Goal: Task Accomplishment & Management: Manage account settings

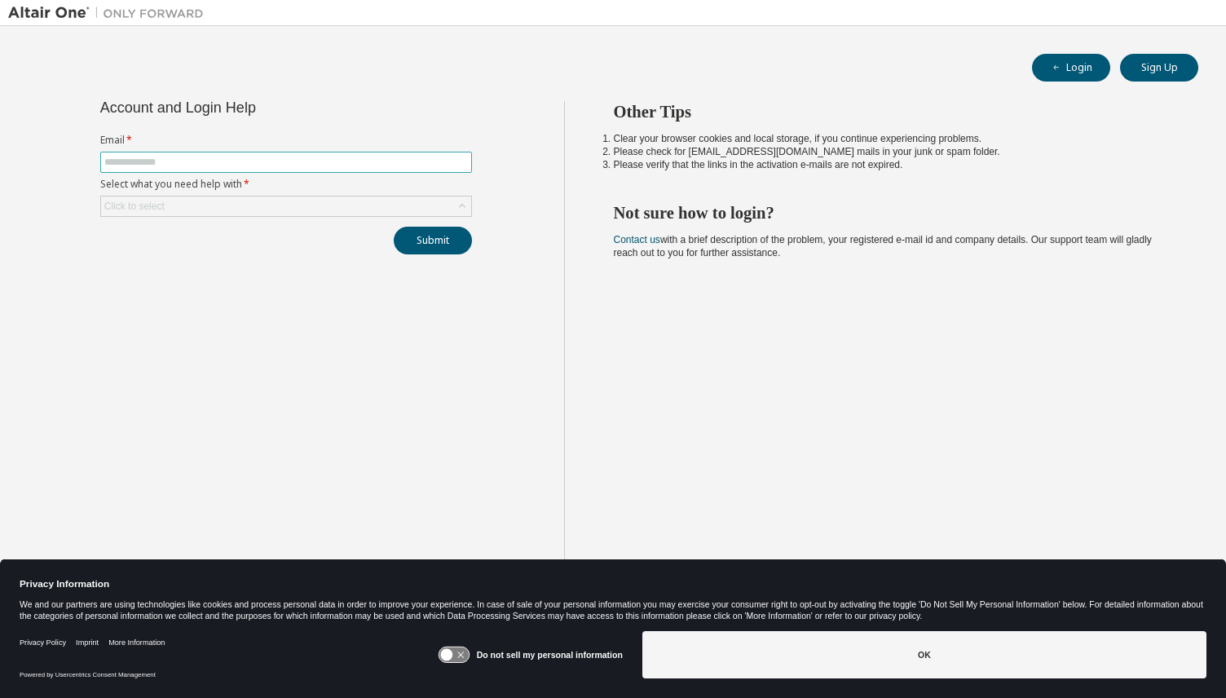
click at [293, 163] on input "text" at bounding box center [285, 162] width 363 height 13
type input "**********"
click at [271, 208] on div "Click to select" at bounding box center [286, 206] width 370 height 20
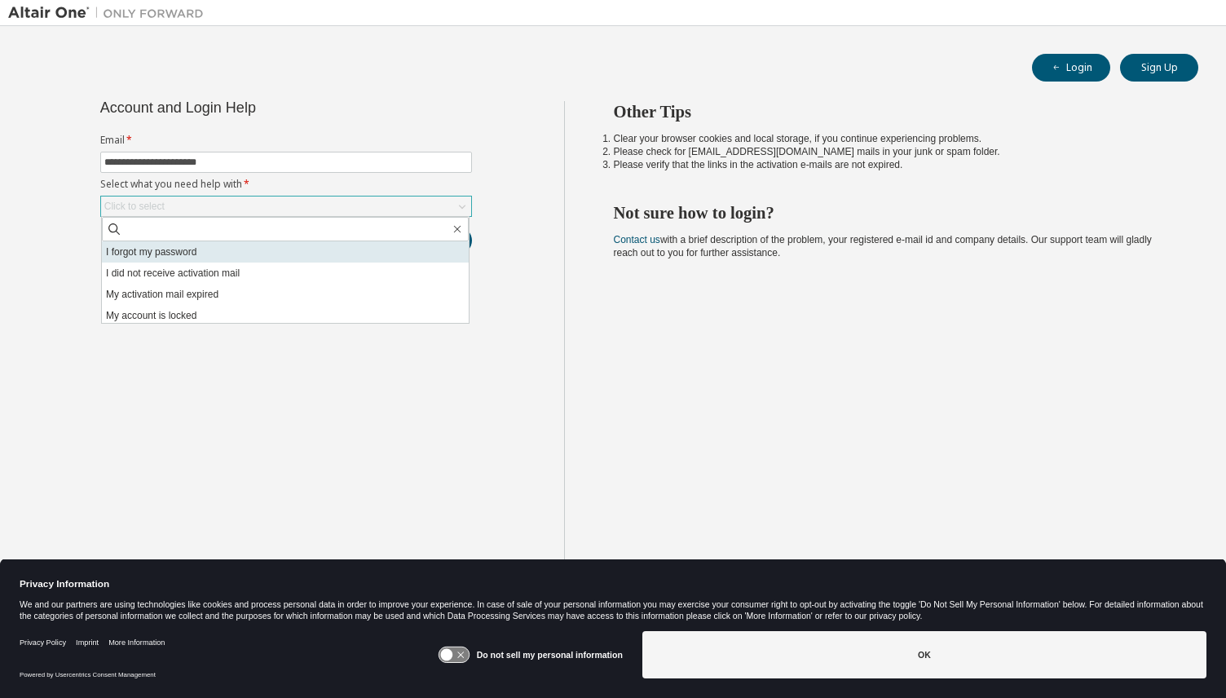
click at [247, 248] on li "I forgot my password" at bounding box center [285, 251] width 367 height 21
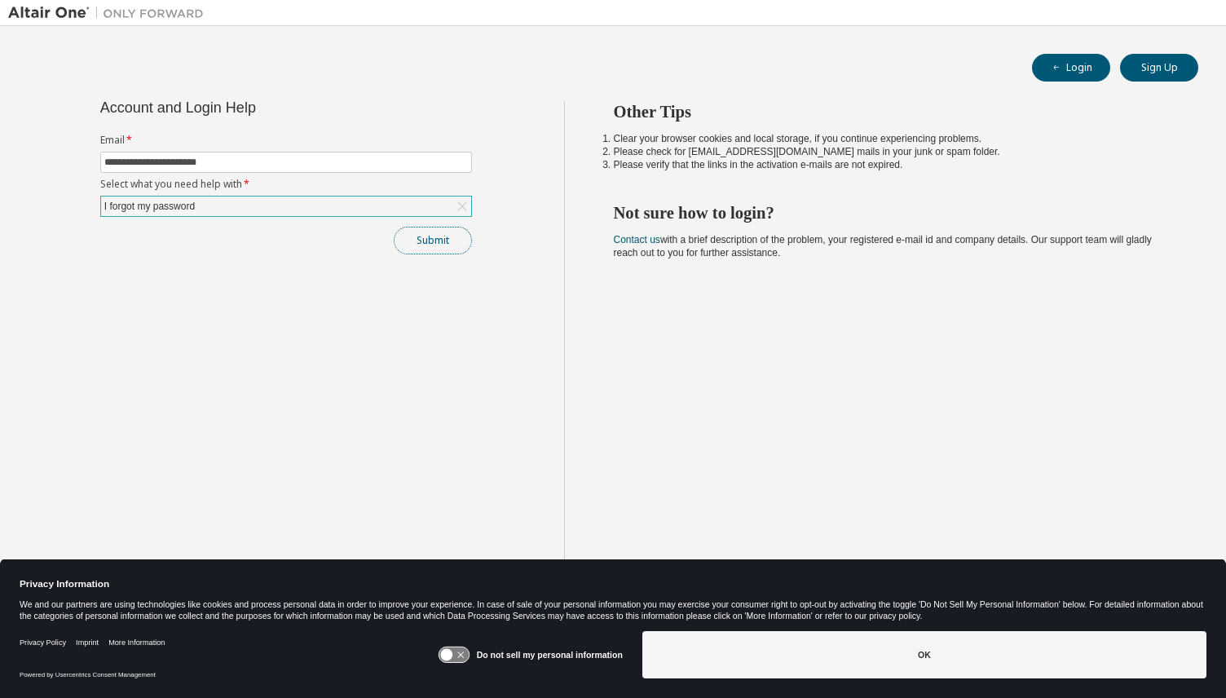
click at [420, 240] on button "Submit" at bounding box center [433, 241] width 78 height 28
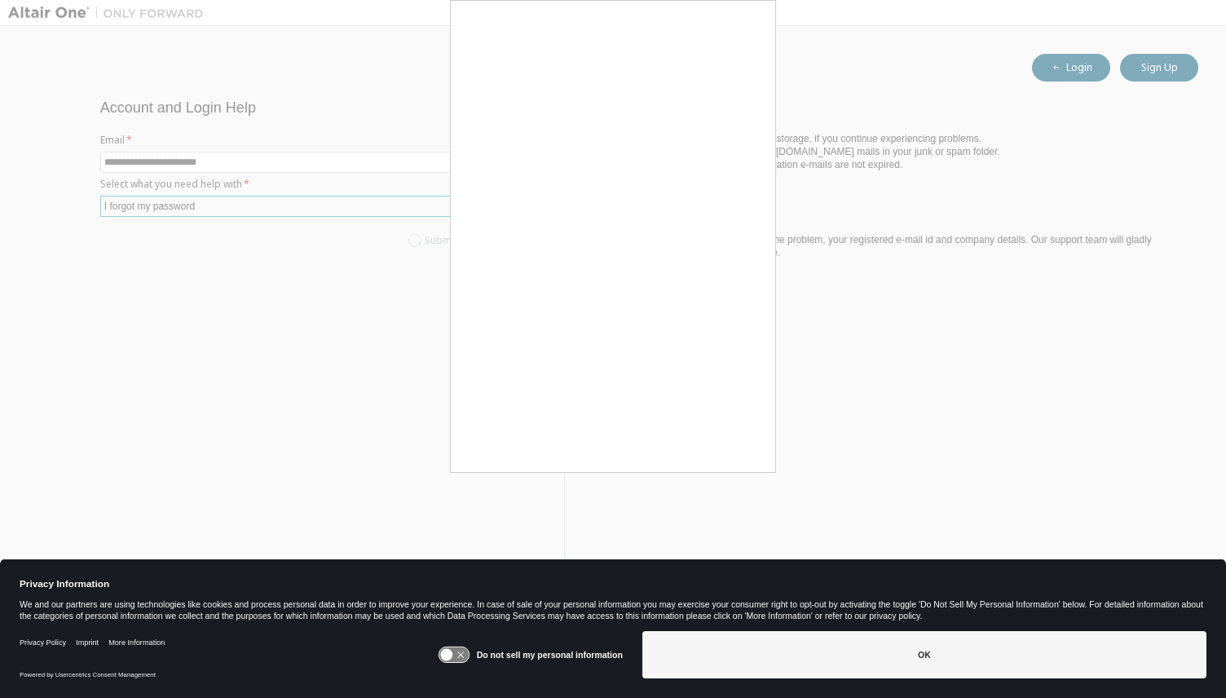
click at [333, 170] on div at bounding box center [613, 349] width 1226 height 698
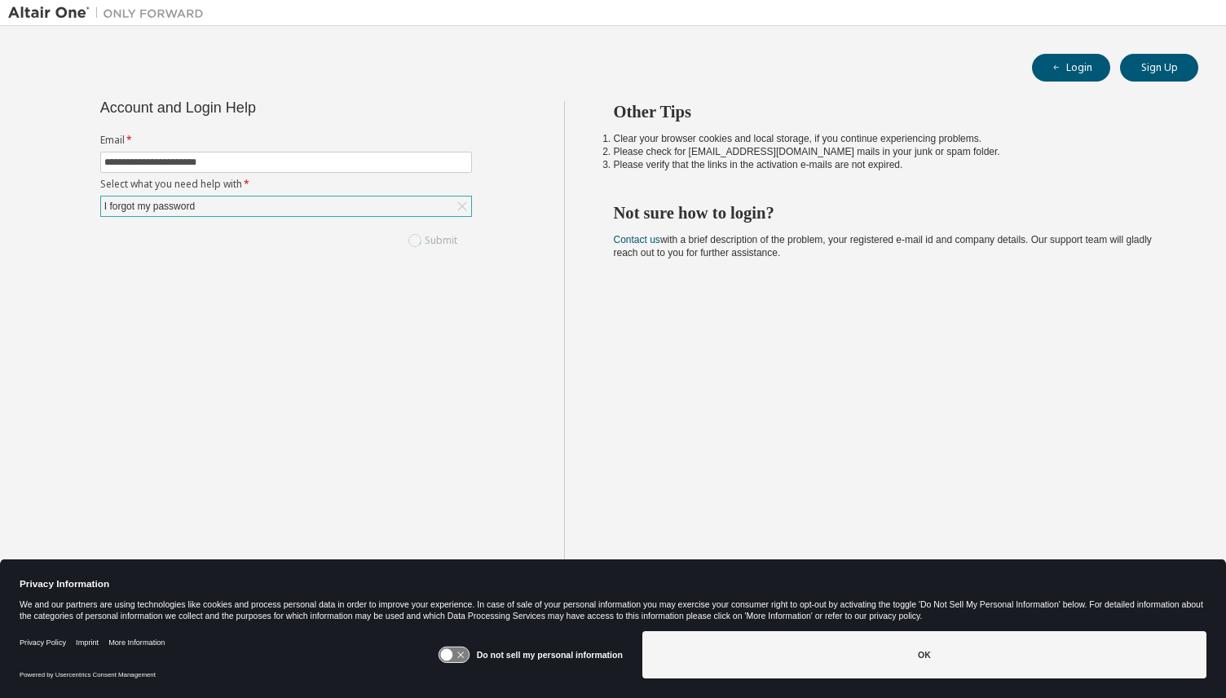
click at [896, 629] on div "Do not sell my personal information OK" at bounding box center [822, 656] width 768 height 64
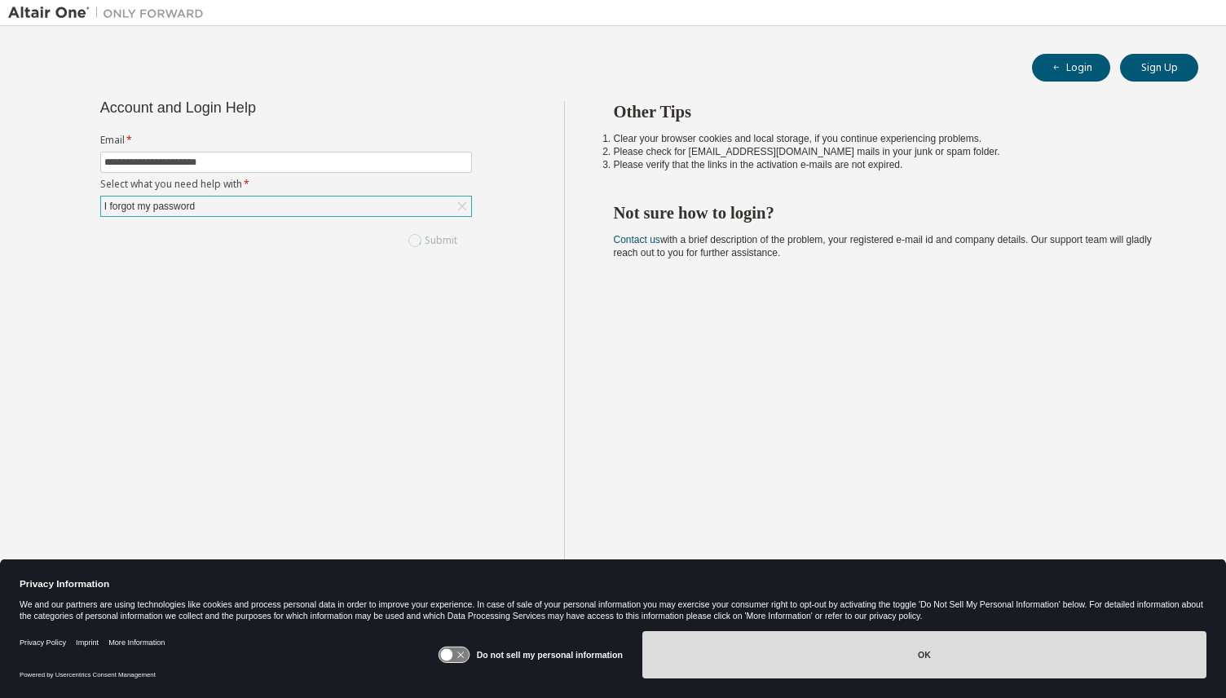
click at [920, 658] on button "OK" at bounding box center [924, 654] width 564 height 47
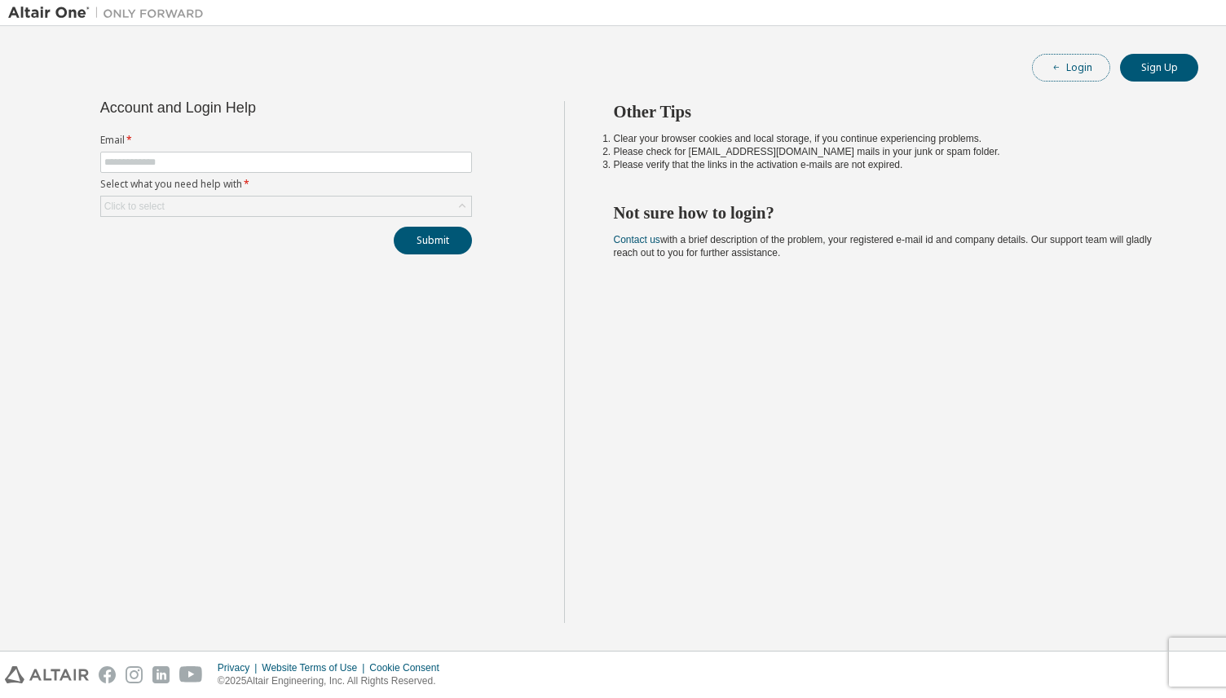
click at [1077, 66] on button "Login" at bounding box center [1071, 68] width 78 height 28
